Goal: Entertainment & Leisure: Browse casually

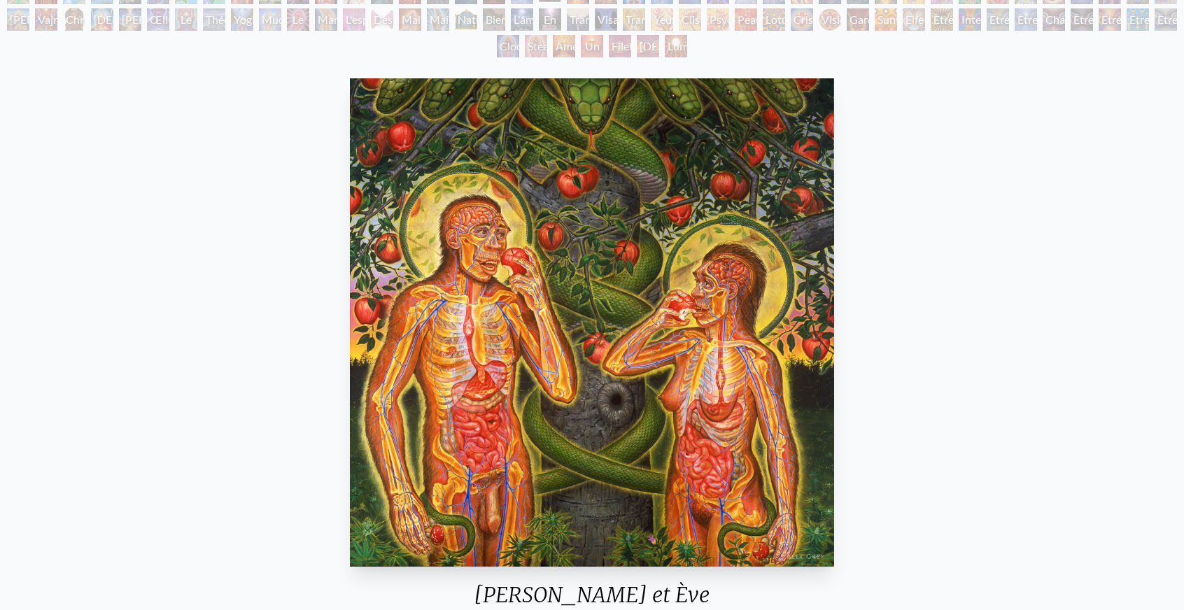
scroll to position [140, 0]
